Goal: Transaction & Acquisition: Purchase product/service

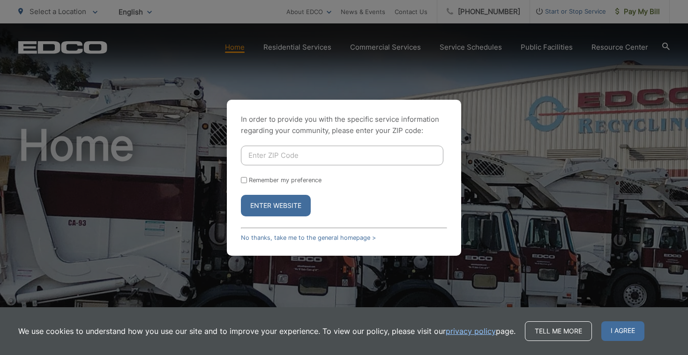
click at [404, 146] on input "Enter ZIP Code" at bounding box center [342, 156] width 203 height 20
type input "92028"
click at [306, 201] on button "Enter Website" at bounding box center [276, 206] width 70 height 22
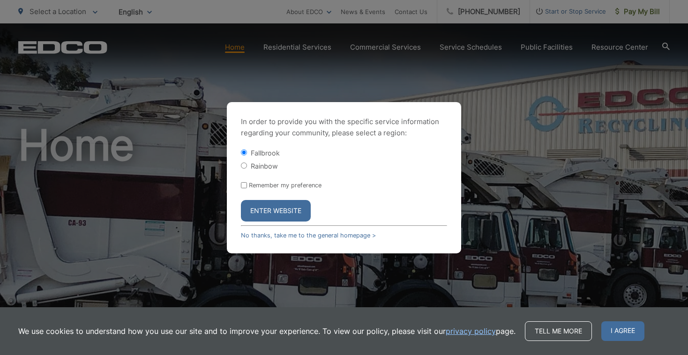
click at [300, 200] on button "Enter Website" at bounding box center [276, 211] width 70 height 22
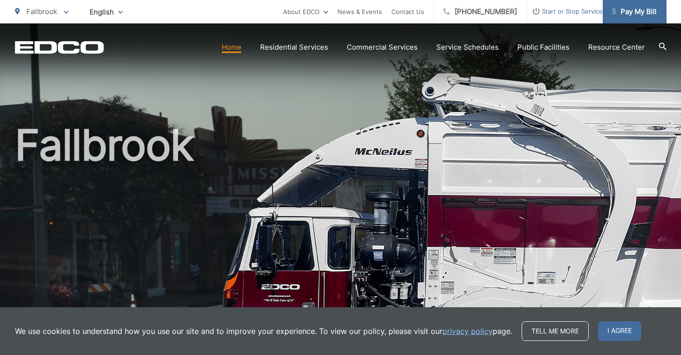
click at [646, 13] on span "Pay My Bill" at bounding box center [634, 11] width 45 height 11
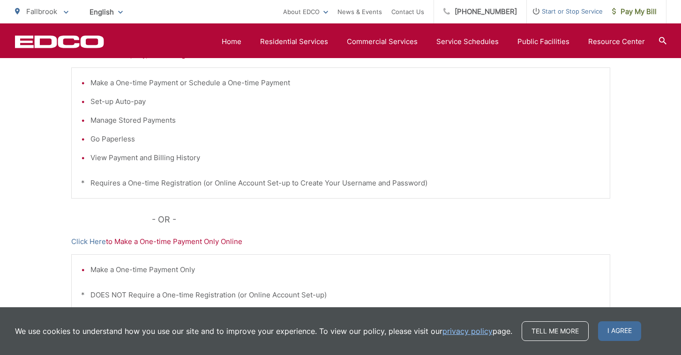
scroll to position [141, 0]
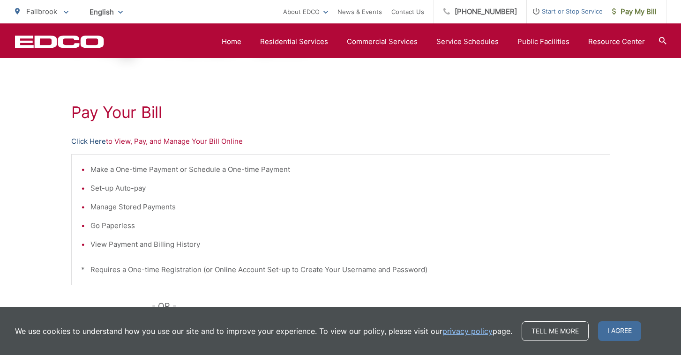
click at [92, 145] on link "Click Here" at bounding box center [88, 141] width 35 height 11
